Goal: Task Accomplishment & Management: Manage account settings

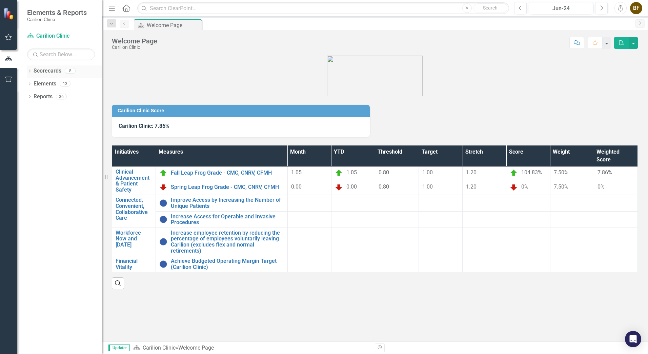
click at [30, 70] on icon "Dropdown" at bounding box center [29, 72] width 5 height 4
click at [63, 109] on link "[MEDICAL_DATA]" at bounding box center [69, 110] width 64 height 8
click at [30, 70] on icon "Dropdown" at bounding box center [29, 72] width 5 height 4
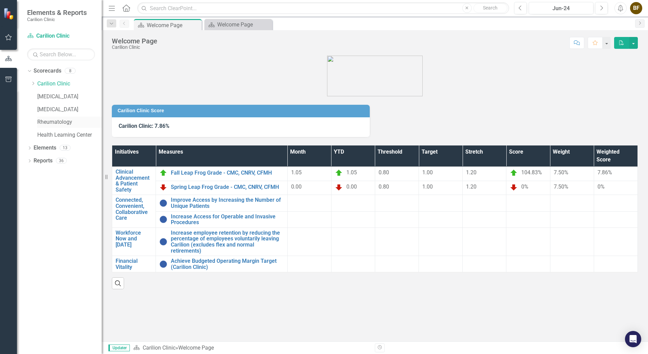
click at [60, 121] on link "Rheumatology" at bounding box center [69, 122] width 64 height 8
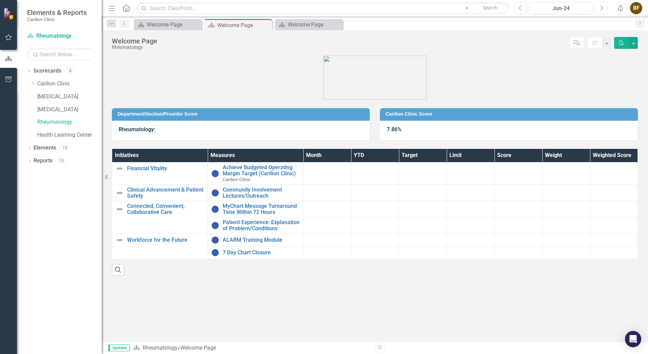
click at [598, 9] on button "Next" at bounding box center [601, 8] width 13 height 12
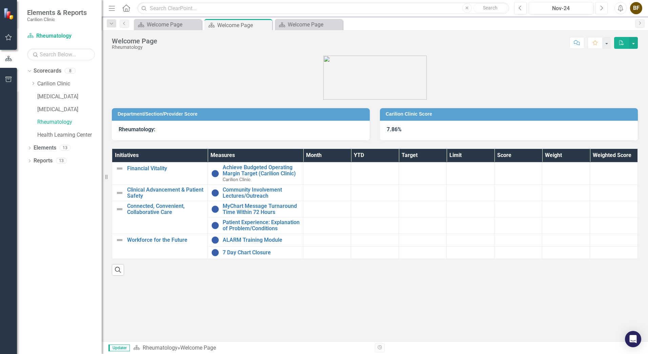
click at [598, 9] on button "Next" at bounding box center [601, 8] width 13 height 12
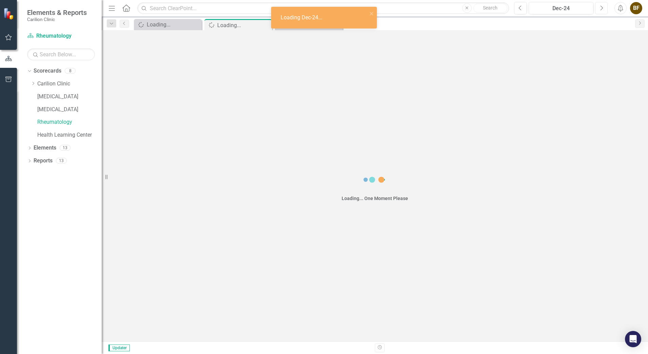
click at [598, 9] on button "Next" at bounding box center [601, 8] width 13 height 12
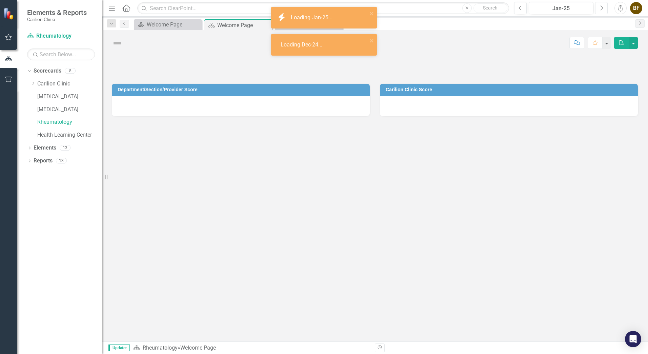
click at [598, 9] on button "Next" at bounding box center [601, 8] width 13 height 12
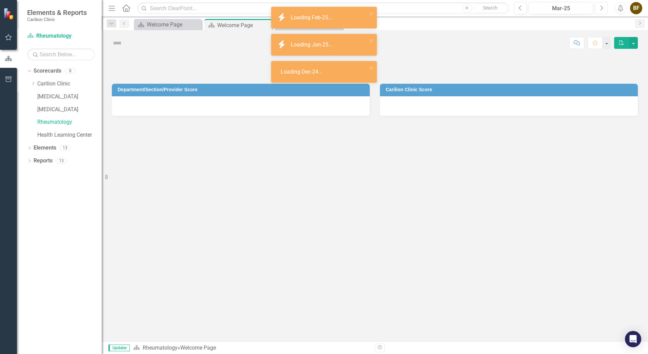
click at [598, 9] on button "Next" at bounding box center [601, 8] width 13 height 12
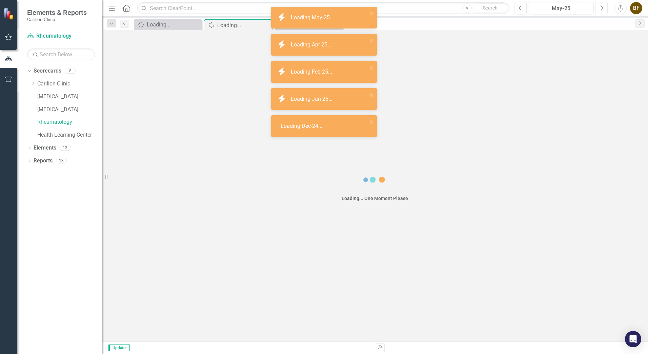
click at [598, 9] on button "Next" at bounding box center [601, 8] width 13 height 12
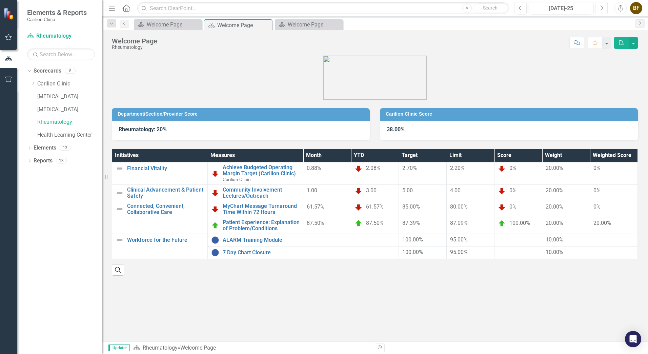
click at [598, 8] on button "Next" at bounding box center [601, 8] width 13 height 12
click at [263, 240] on link "ALARM Training Module" at bounding box center [261, 240] width 77 height 6
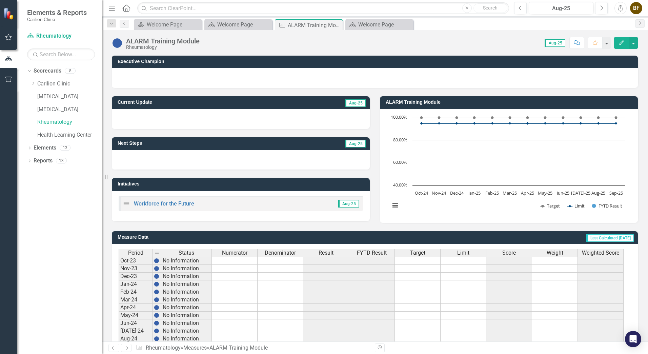
scroll to position [120, 0]
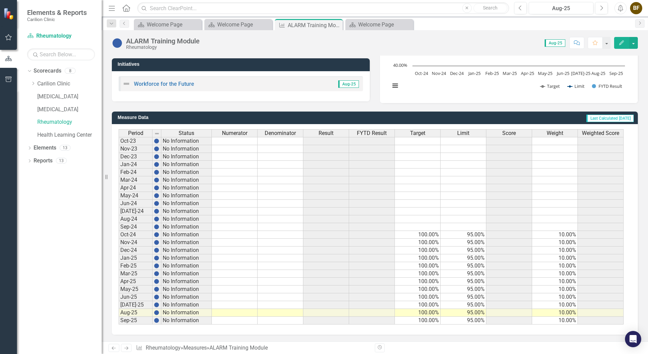
click at [241, 313] on td at bounding box center [235, 313] width 46 height 8
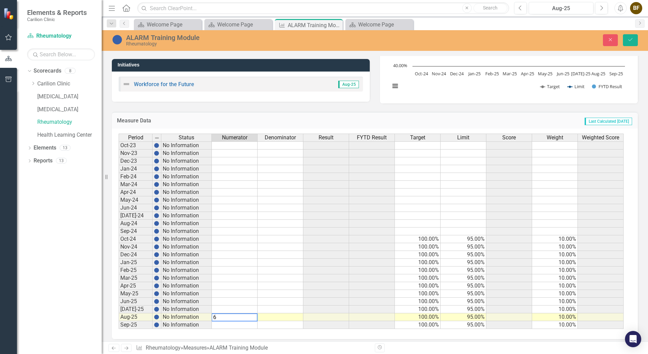
type textarea "6"
click at [273, 317] on td at bounding box center [280, 317] width 46 height 8
type textarea "6"
click at [633, 40] on button "Save" at bounding box center [630, 40] width 15 height 12
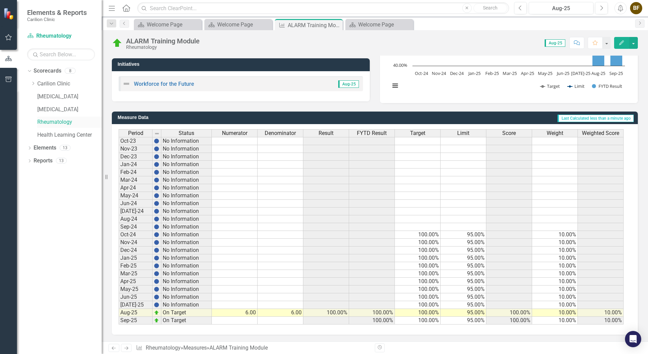
click at [67, 123] on link "Rheumatology" at bounding box center [69, 122] width 64 height 8
